Goal: Transaction & Acquisition: Purchase product/service

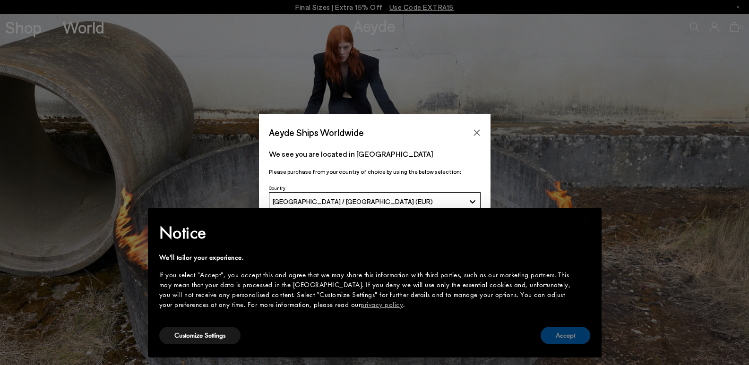
click at [573, 329] on button "Accept" at bounding box center [565, 335] width 50 height 17
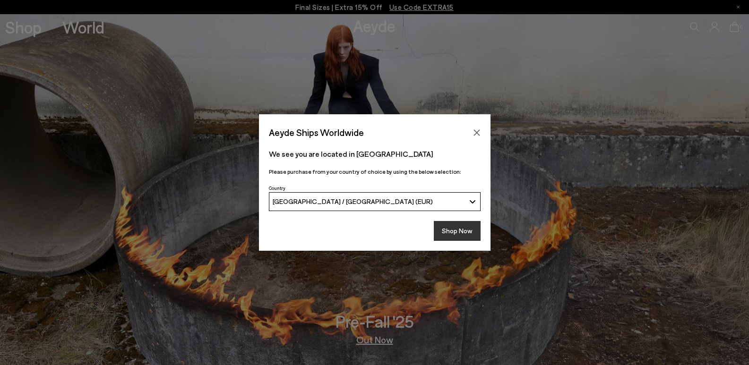
click at [441, 233] on button "Shop Now" at bounding box center [457, 231] width 47 height 20
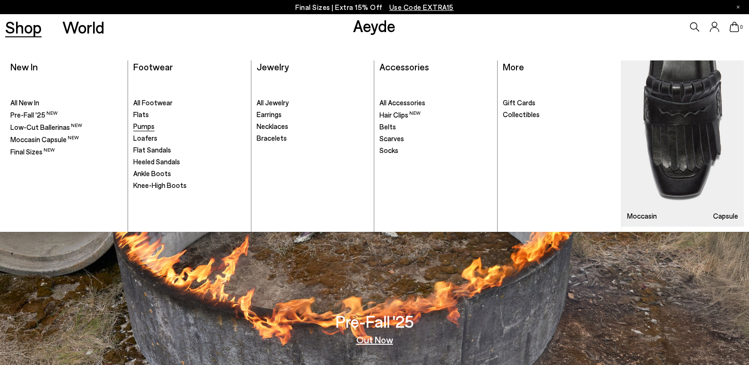
click at [152, 128] on span "Pumps" at bounding box center [143, 126] width 21 height 9
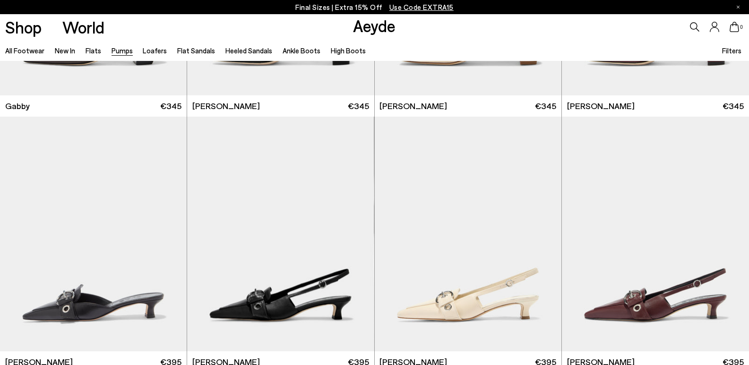
scroll to position [1890, 0]
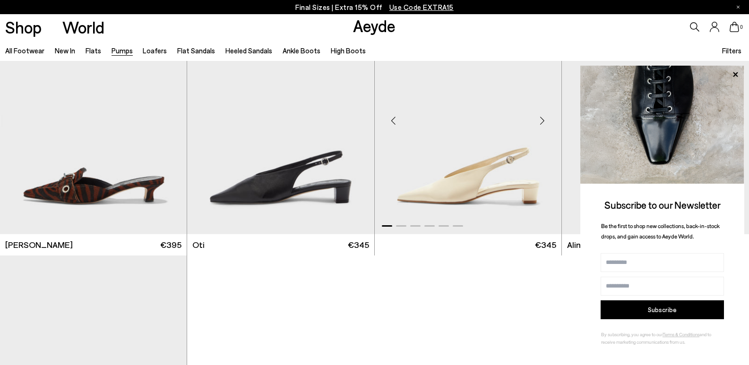
scroll to position [4440, 0]
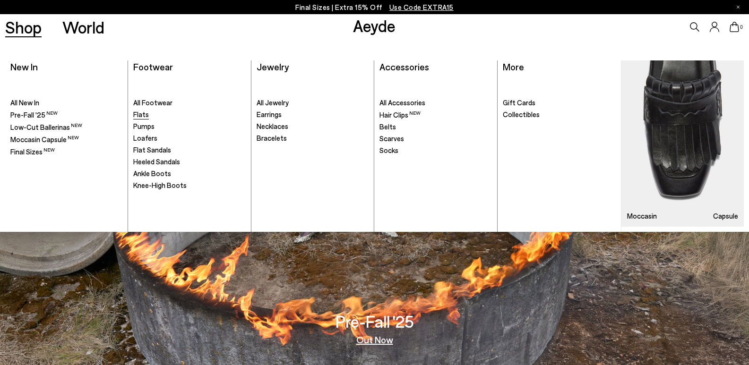
click at [142, 113] on span "Flats" at bounding box center [141, 114] width 16 height 9
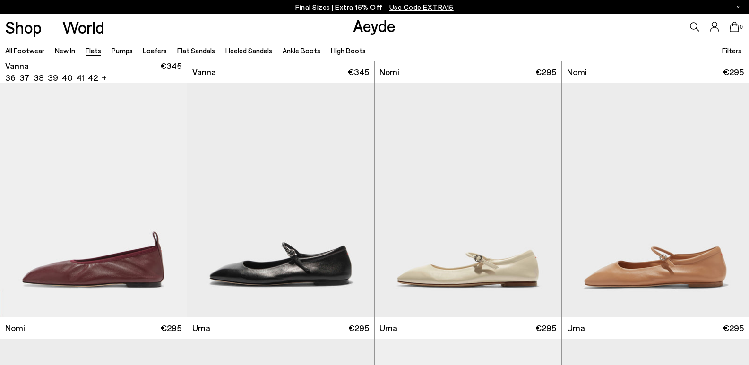
scroll to position [520, 0]
